Goal: Information Seeking & Learning: Stay updated

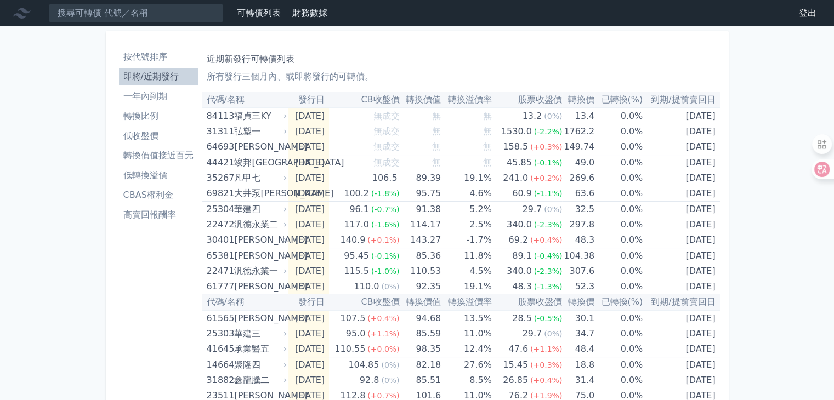
click at [143, 93] on li "一年內到期" at bounding box center [158, 96] width 79 height 13
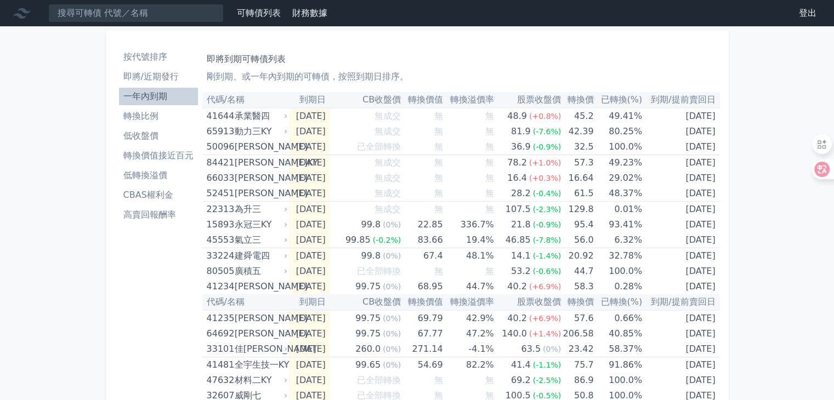
click at [151, 80] on li "即將/近期發行" at bounding box center [158, 76] width 79 height 13
